Goal: Task Accomplishment & Management: Use online tool/utility

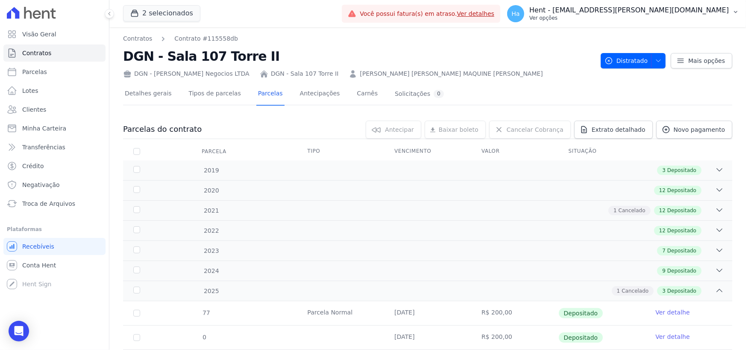
click at [678, 17] on p "Ver opções" at bounding box center [630, 18] width 200 height 7
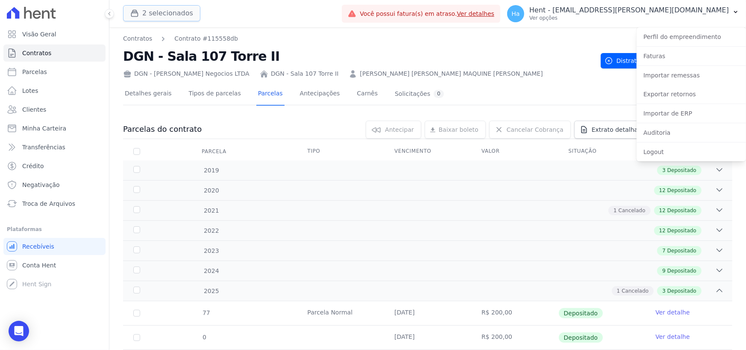
click at [168, 11] on button "2 selecionados" at bounding box center [161, 13] width 77 height 16
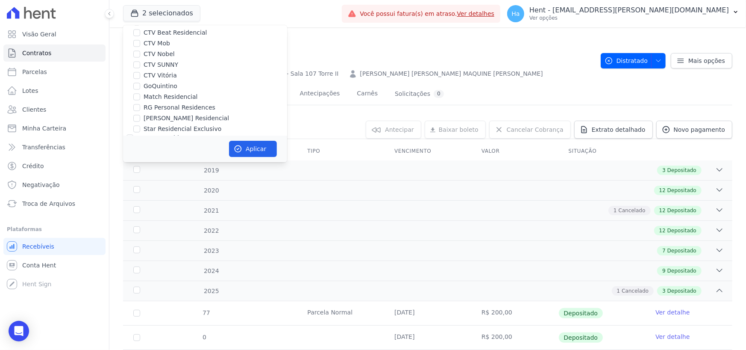
scroll to position [6721, 0]
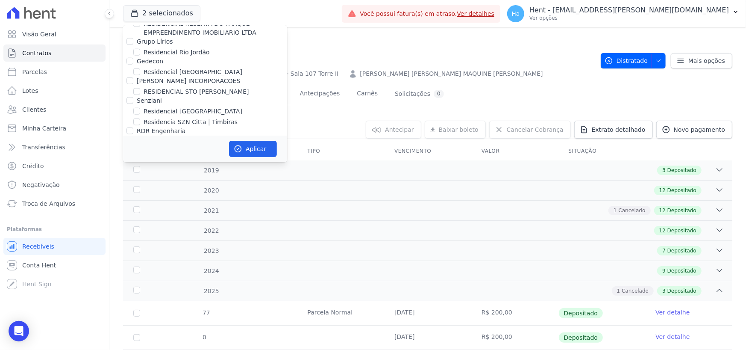
click at [128, 245] on input "OLIVEIRA INCORPORACOES E CONSTRUCOES LTDA" at bounding box center [130, 248] width 7 height 7
checkbox input "true"
click at [255, 150] on button "Aplicar" at bounding box center [253, 149] width 48 height 16
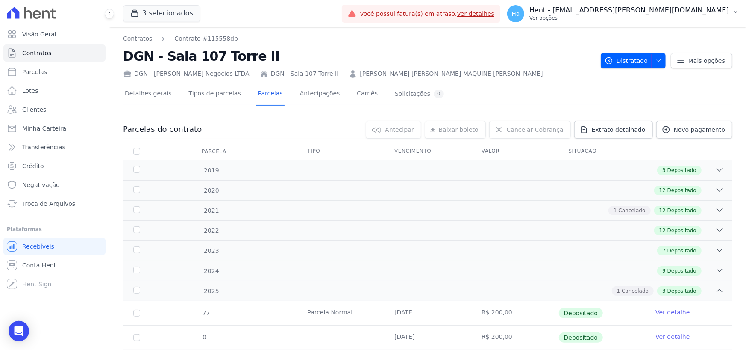
click at [659, 9] on p "Hent - [EMAIL_ADDRESS][PERSON_NAME][DOMAIN_NAME]" at bounding box center [630, 10] width 200 height 9
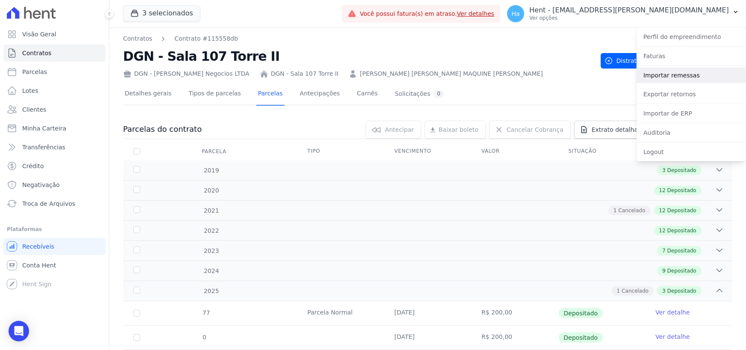
click at [675, 76] on link "Importar remessas" at bounding box center [691, 75] width 109 height 15
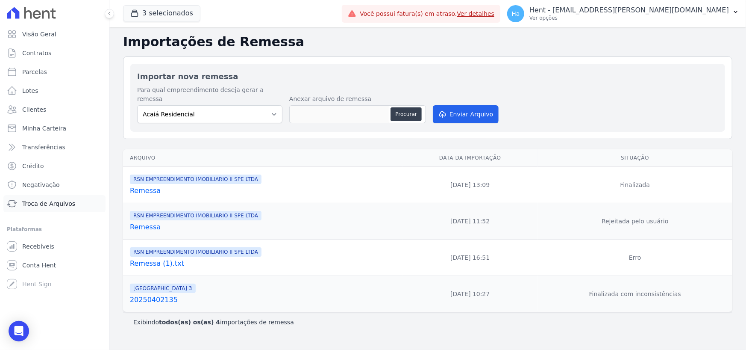
click at [45, 204] on span "Troca de Arquivos" at bounding box center [48, 203] width 53 height 9
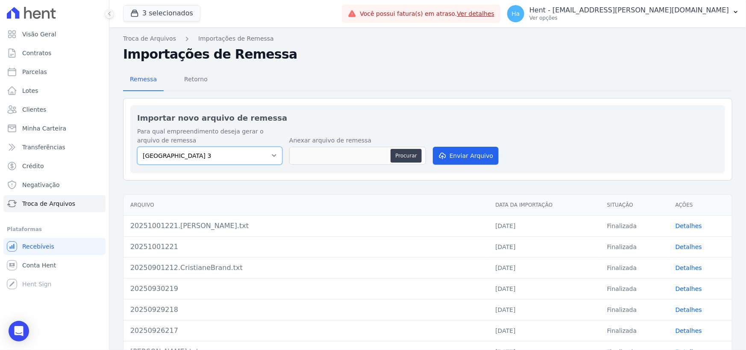
click at [259, 156] on select "[GEOGRAPHIC_DATA] 3 RSN EMPREENDIMENTO IMOBILIARIO II SPE LTDA" at bounding box center [209, 156] width 145 height 18
select select "0f4a268f-6102-4273-a44d-2b63cf97ed53"
click at [137, 147] on select "[GEOGRAPHIC_DATA] 3 RSN EMPREENDIMENTO IMOBILIARIO II SPE LTDA" at bounding box center [209, 156] width 145 height 18
click at [275, 190] on div "Importar novo arquivo de remessa Para qual empreendimento deseja gerar o arquiv…" at bounding box center [428, 278] width 610 height 361
click at [288, 193] on div "Arquivo Data da Importação Situação Ações 20251001221.[PERSON_NAME].txt [DATE] …" at bounding box center [427, 310] width 637 height 238
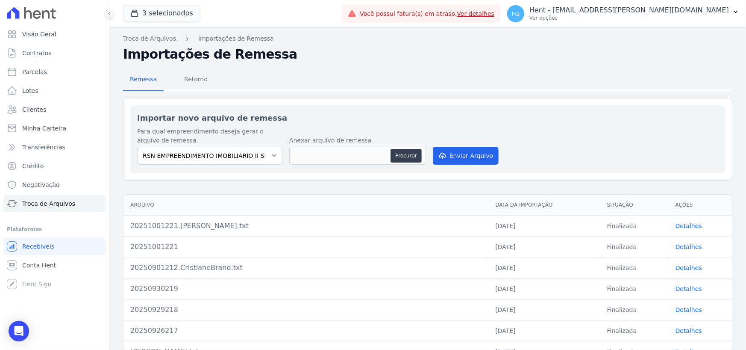
click at [270, 183] on div "Importar novo arquivo de remessa Para qual empreendimento deseja gerar o arquiv…" at bounding box center [428, 278] width 610 height 361
click at [148, 11] on button "3 selecionados" at bounding box center [161, 13] width 77 height 16
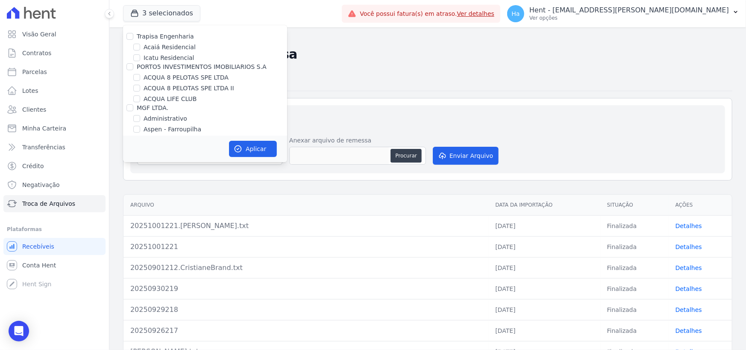
click at [345, 55] on h2 "Importações de Remessa" at bounding box center [428, 54] width 610 height 15
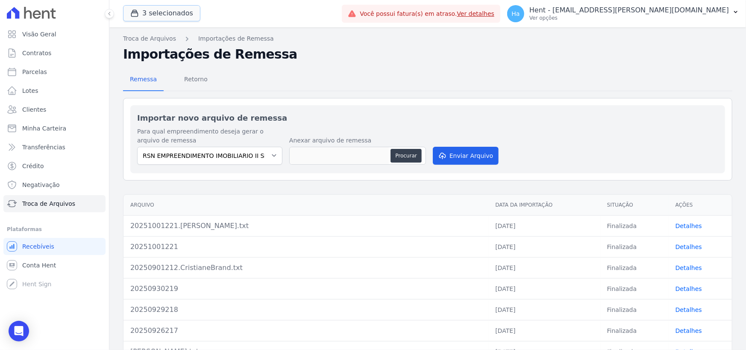
click at [175, 11] on button "3 selecionados" at bounding box center [161, 13] width 77 height 16
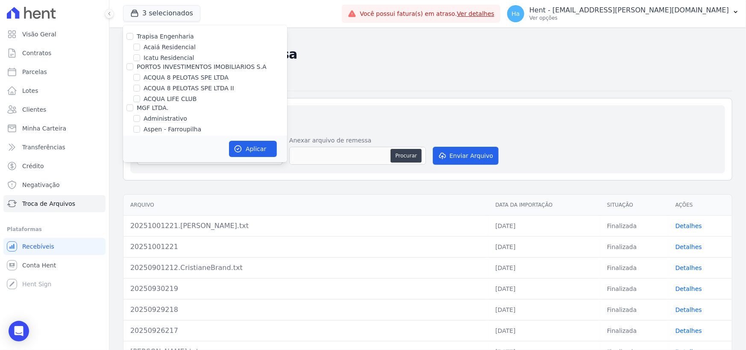
scroll to position [6562, 0]
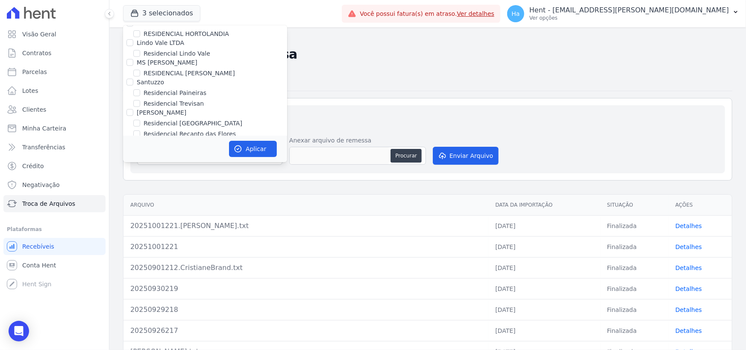
click at [124, 255] on div "Senziani" at bounding box center [205, 259] width 164 height 9
click at [130, 256] on input "Senziani" at bounding box center [130, 259] width 7 height 7
checkbox input "true"
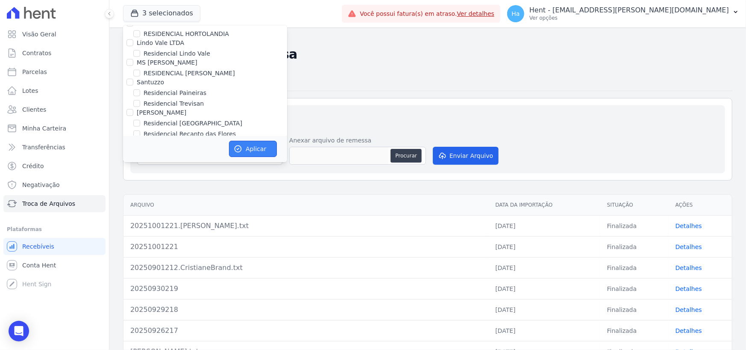
drag, startPoint x: 266, startPoint y: 145, endPoint x: 251, endPoint y: 148, distance: 15.3
click at [266, 146] on button "Aplicar" at bounding box center [253, 149] width 48 height 16
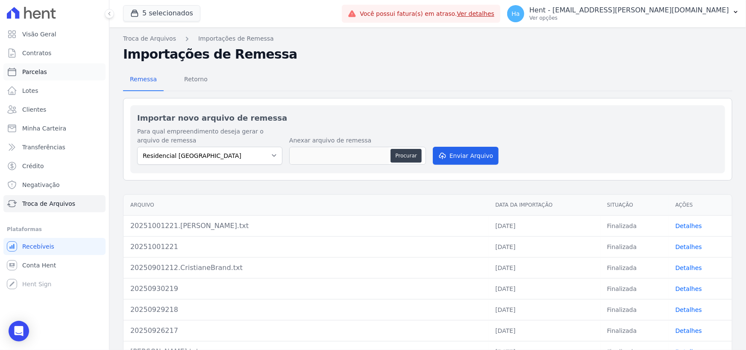
click at [27, 71] on span "Parcelas" at bounding box center [34, 72] width 25 height 9
select select
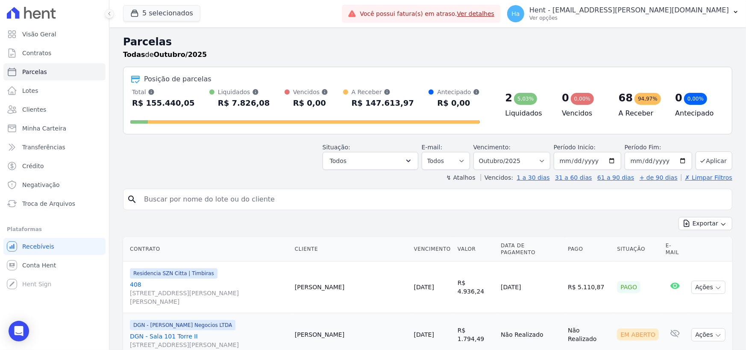
click at [195, 201] on input "search" at bounding box center [434, 199] width 590 height 17
type input "[PERSON_NAME]"
select select
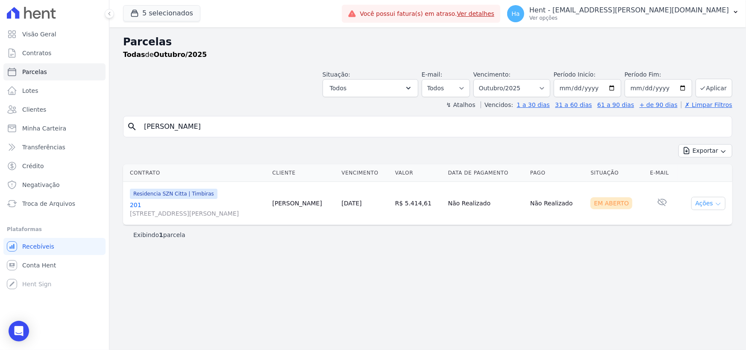
click at [709, 204] on button "Ações" at bounding box center [709, 203] width 34 height 13
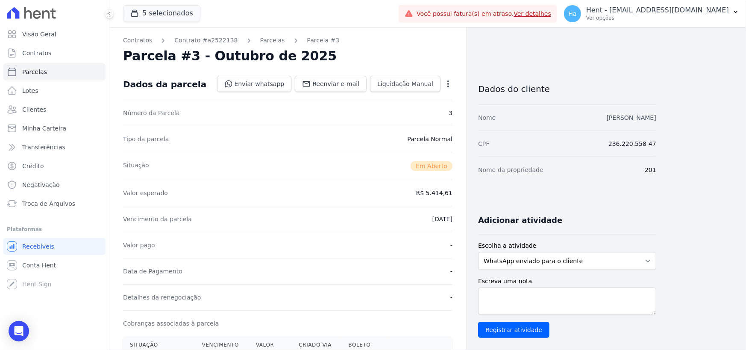
click at [615, 119] on link "EDWIN EDUYS VEGA HUAMAN" at bounding box center [632, 117] width 50 height 7
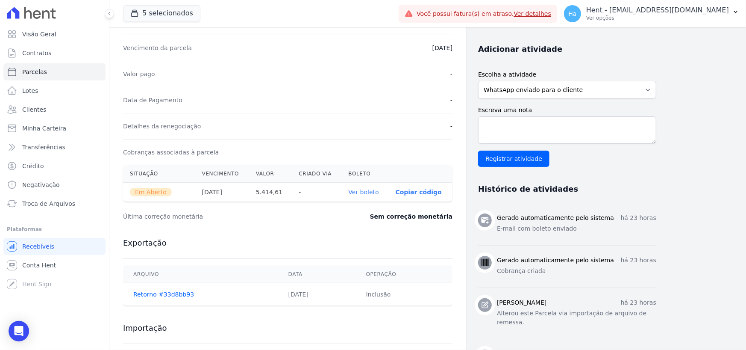
scroll to position [128, 0]
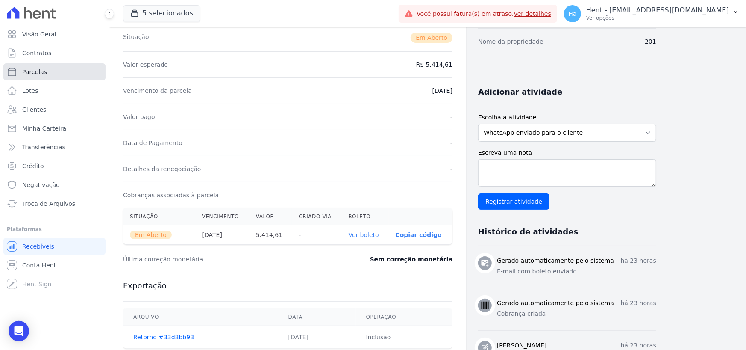
click at [34, 78] on link "Parcelas" at bounding box center [54, 71] width 102 height 17
select select
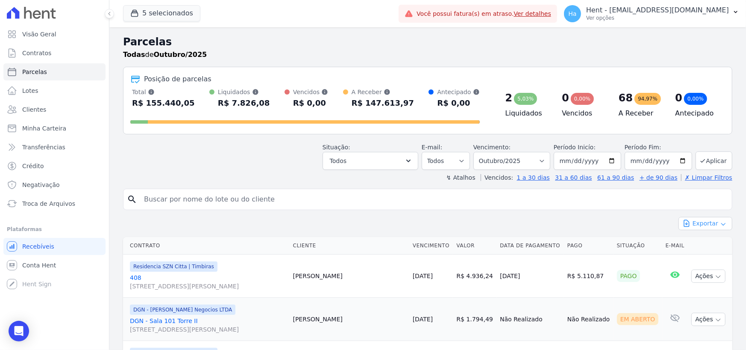
click at [713, 224] on button "Exportar" at bounding box center [706, 223] width 54 height 13
